Goal: Navigation & Orientation: Understand site structure

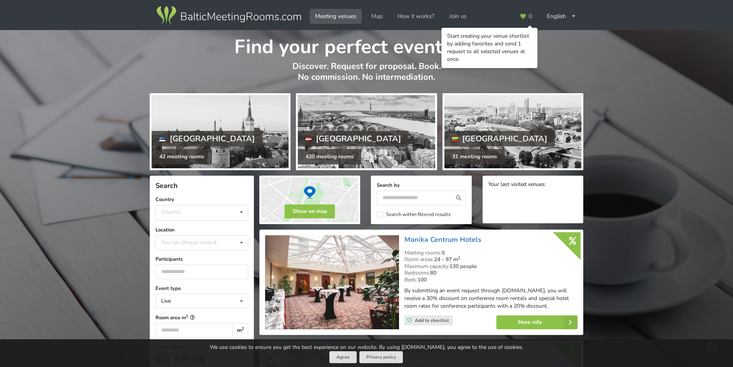
click at [607, 78] on div "Find your perfect event space Discover. Request for proposal. Book. No commissi…" at bounding box center [366, 60] width 733 height 60
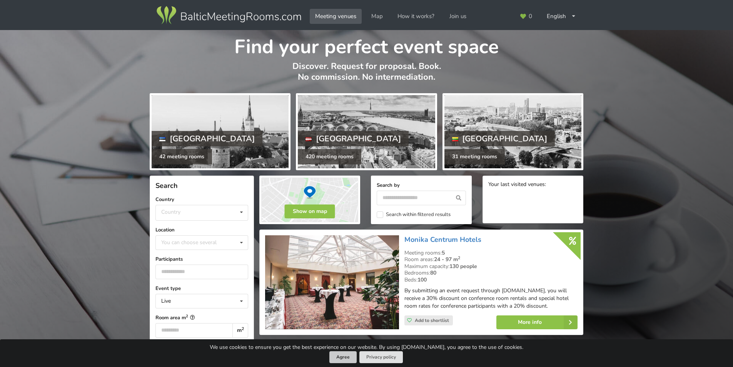
click at [345, 357] on button "Agree" at bounding box center [342, 357] width 27 height 12
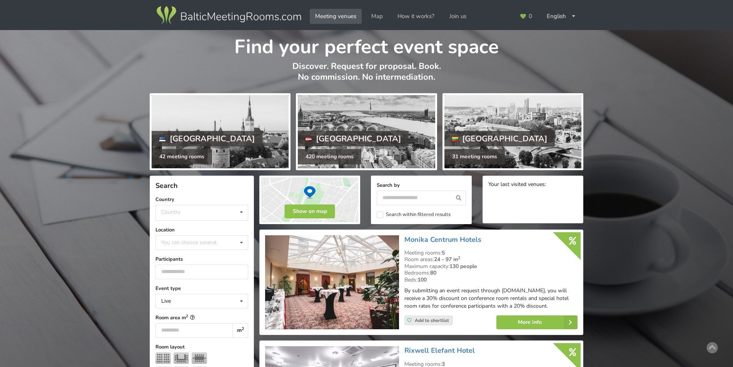
drag, startPoint x: 235, startPoint y: 46, endPoint x: 523, endPoint y: 47, distance: 287.7
click at [523, 47] on h1 "Find your perfect event space" at bounding box center [366, 44] width 433 height 29
click at [523, 51] on h1 "Find your perfect event space" at bounding box center [366, 44] width 433 height 29
click at [525, 55] on h1 "Find your perfect event space" at bounding box center [366, 44] width 433 height 29
click at [428, 68] on p "Discover. Request for proposal. Book. No commission. No intermediation." at bounding box center [366, 76] width 433 height 30
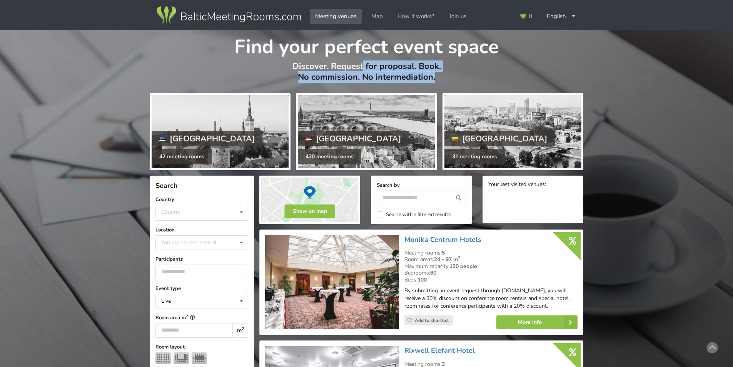
drag, startPoint x: 287, startPoint y: 64, endPoint x: 455, endPoint y: 77, distance: 168.6
click at [455, 77] on p "Discover. Request for proposal. Book. No commission. No intermediation." at bounding box center [366, 76] width 433 height 30
click at [335, 66] on p "Discover. Request for proposal. Book. No commission. No intermediation." at bounding box center [366, 76] width 433 height 30
click at [325, 83] on p "Discover. Request for proposal. Book. No commission. No intermediation." at bounding box center [366, 76] width 433 height 30
drag, startPoint x: 297, startPoint y: 63, endPoint x: 407, endPoint y: 73, distance: 110.4
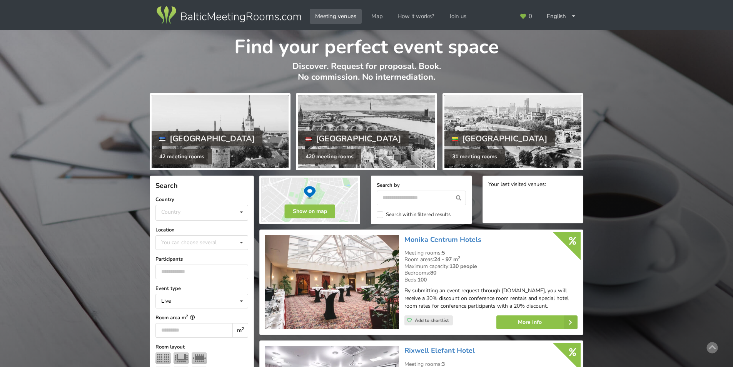
click at [466, 66] on p "Discover. Request for proposal. Book. No commission. No intermediation." at bounding box center [366, 76] width 433 height 30
click at [290, 65] on p "Discover. Request for proposal. Book. No commission. No intermediation." at bounding box center [366, 76] width 433 height 30
drag, startPoint x: 291, startPoint y: 65, endPoint x: 443, endPoint y: 74, distance: 152.6
click at [443, 74] on p "Discover. Request for proposal. Book. No commission. No intermediation." at bounding box center [366, 76] width 433 height 30
